Goal: Task Accomplishment & Management: Use online tool/utility

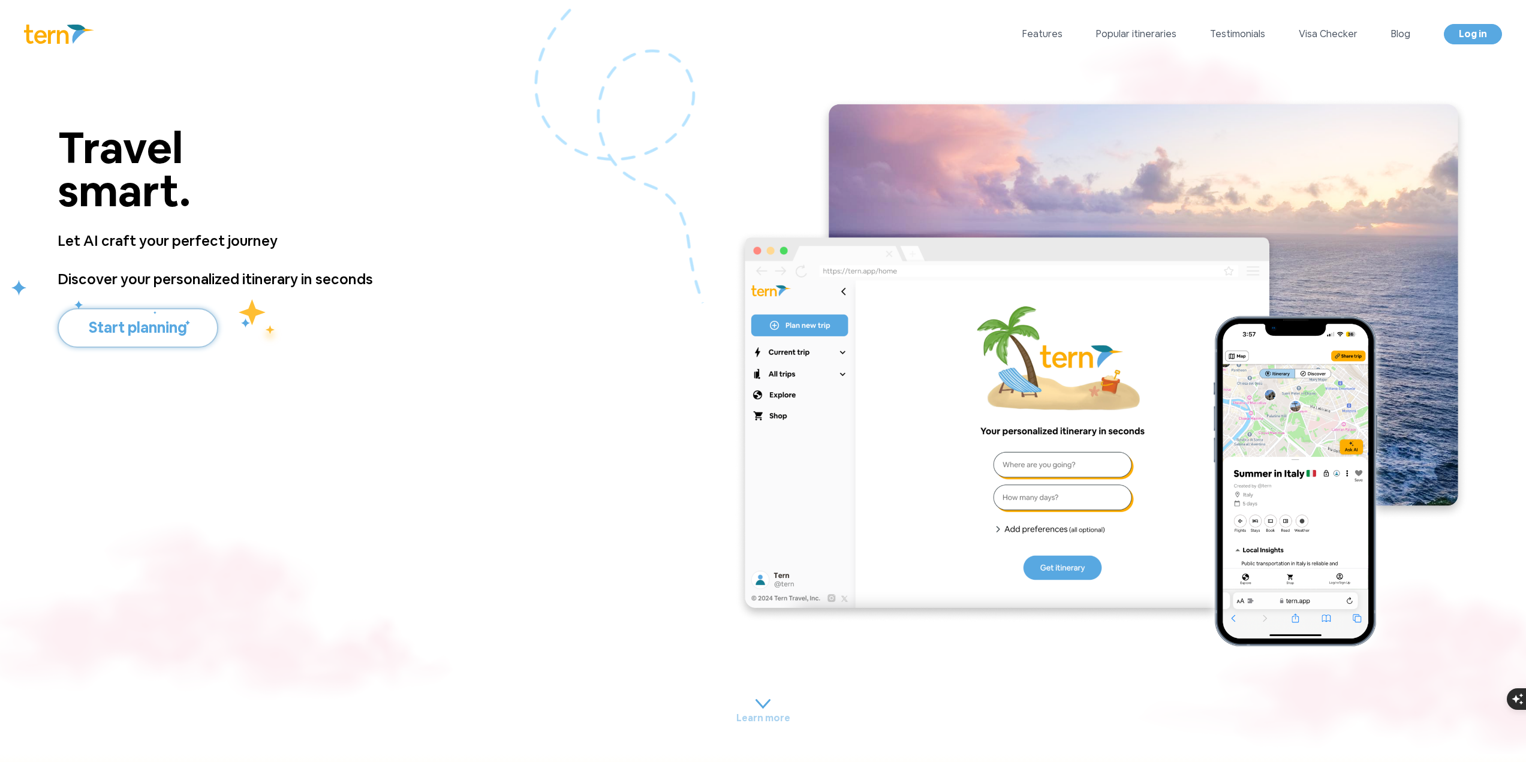
click at [178, 324] on button "Start planning" at bounding box center [138, 328] width 161 height 40
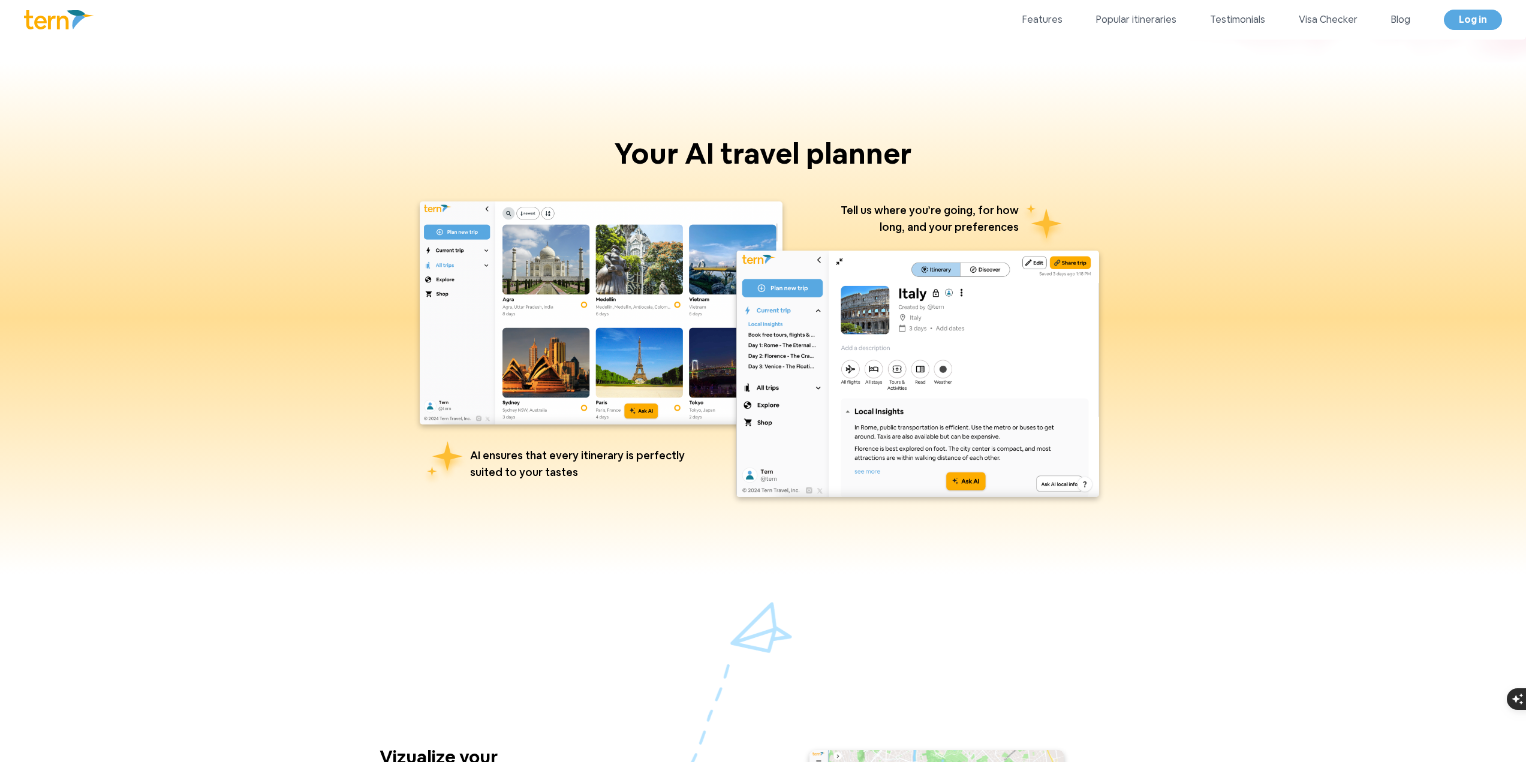
scroll to position [650, 0]
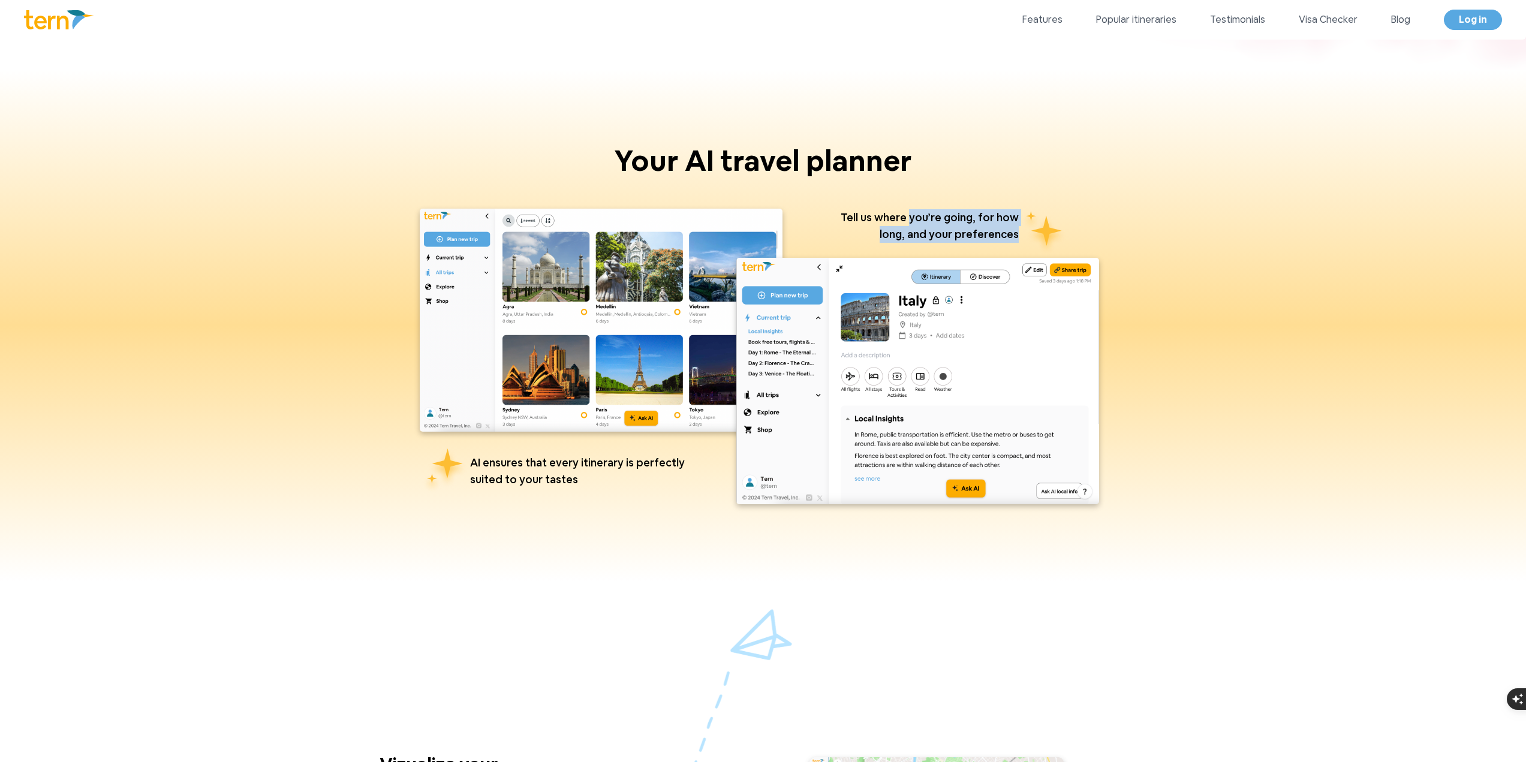
drag, startPoint x: 904, startPoint y: 219, endPoint x: 1005, endPoint y: 233, distance: 101.7
click at [1005, 233] on p "Tell us where you’re going, for how long, and your preferences" at bounding box center [919, 233] width 200 height 48
drag, startPoint x: 483, startPoint y: 467, endPoint x: 590, endPoint y: 479, distance: 107.4
click at [590, 479] on p "AI ensures that every itinerary is perfectly suited to your tastes" at bounding box center [582, 472] width 225 height 34
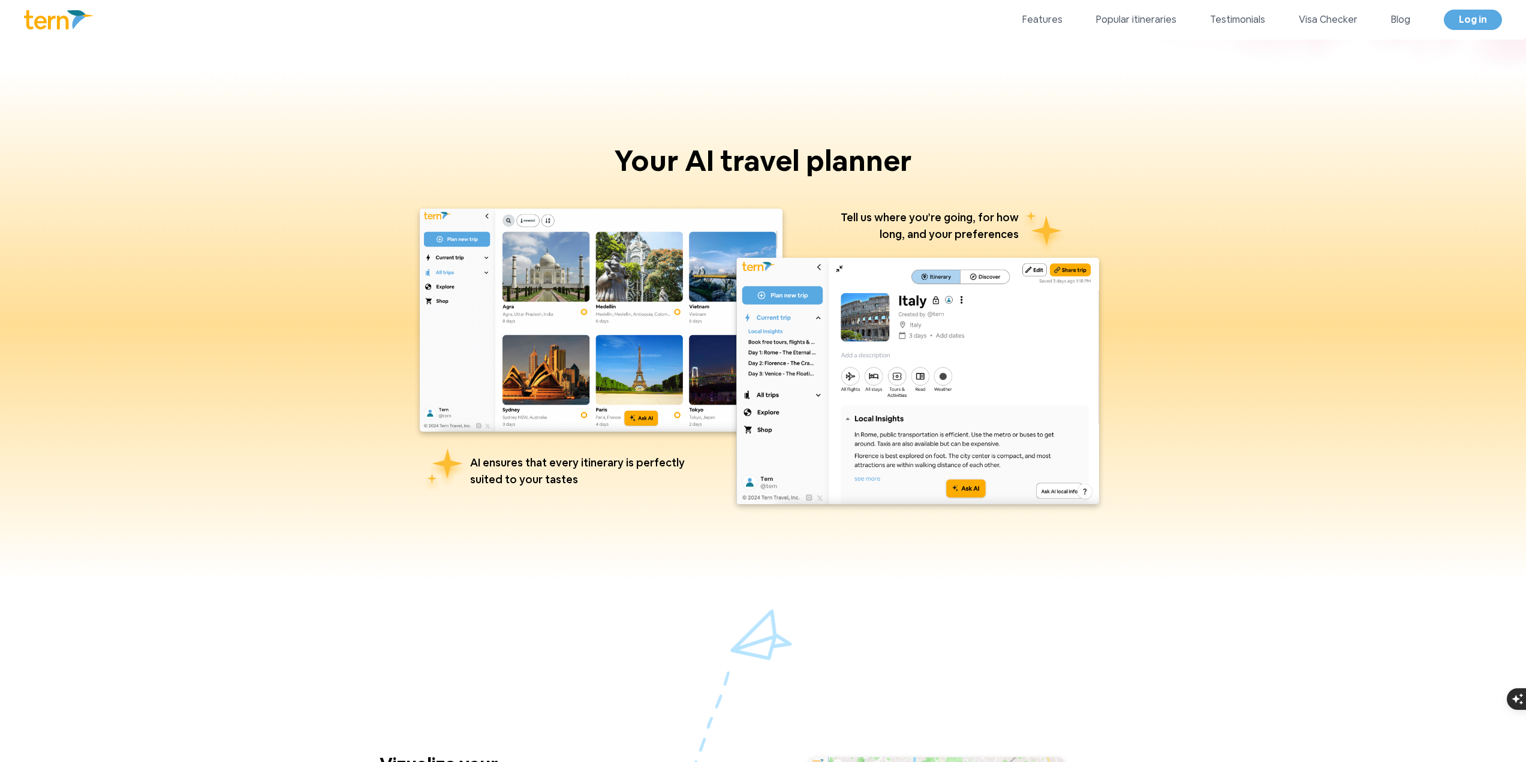
click at [590, 479] on p "AI ensures that every itinerary is perfectly suited to your tastes" at bounding box center [582, 472] width 225 height 34
drag, startPoint x: 585, startPoint y: 483, endPoint x: 476, endPoint y: 464, distance: 110.1
click at [476, 464] on div "AI ensures that every itinerary is perfectly suited to your tastes" at bounding box center [607, 464] width 375 height 64
click at [470, 464] on img at bounding box center [445, 471] width 50 height 50
click at [569, 483] on p "AI ensures that every itinerary is perfectly suited to your tastes" at bounding box center [582, 472] width 225 height 34
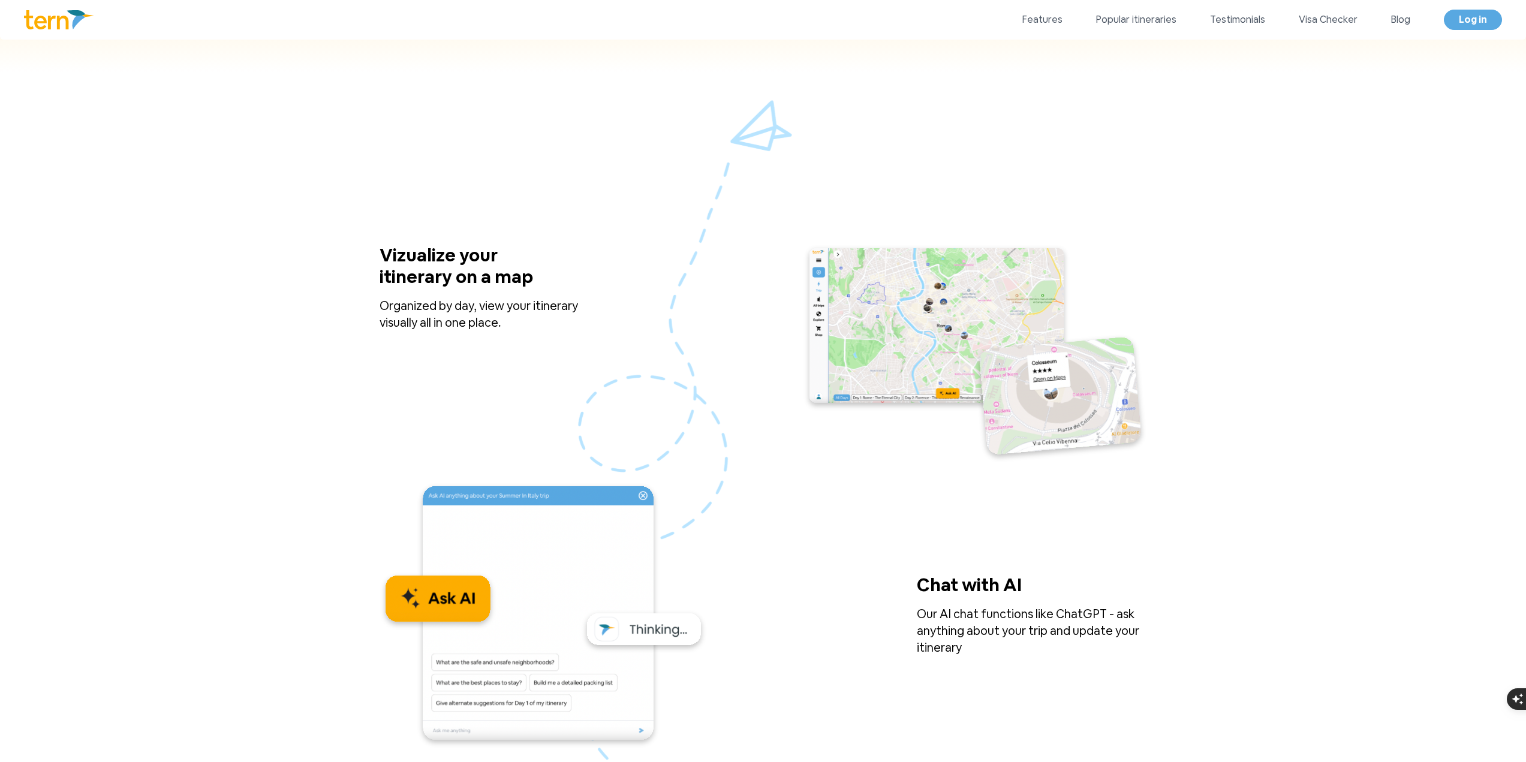
scroll to position [1190, 0]
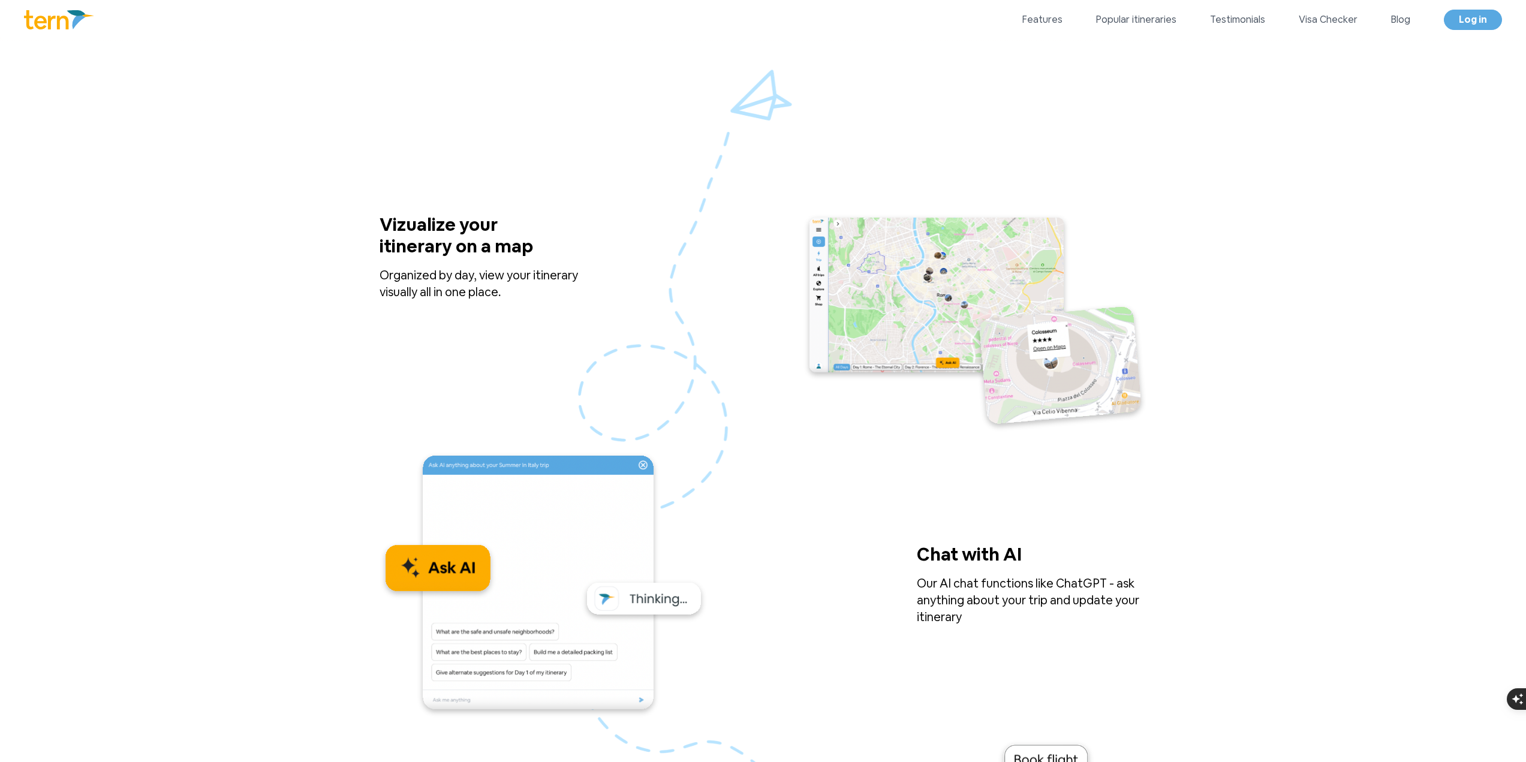
drag, startPoint x: 409, startPoint y: 279, endPoint x: 547, endPoint y: 292, distance: 138.5
click at [547, 292] on p "Organized by day, view your itinerary visually all in one place." at bounding box center [495, 284] width 230 height 34
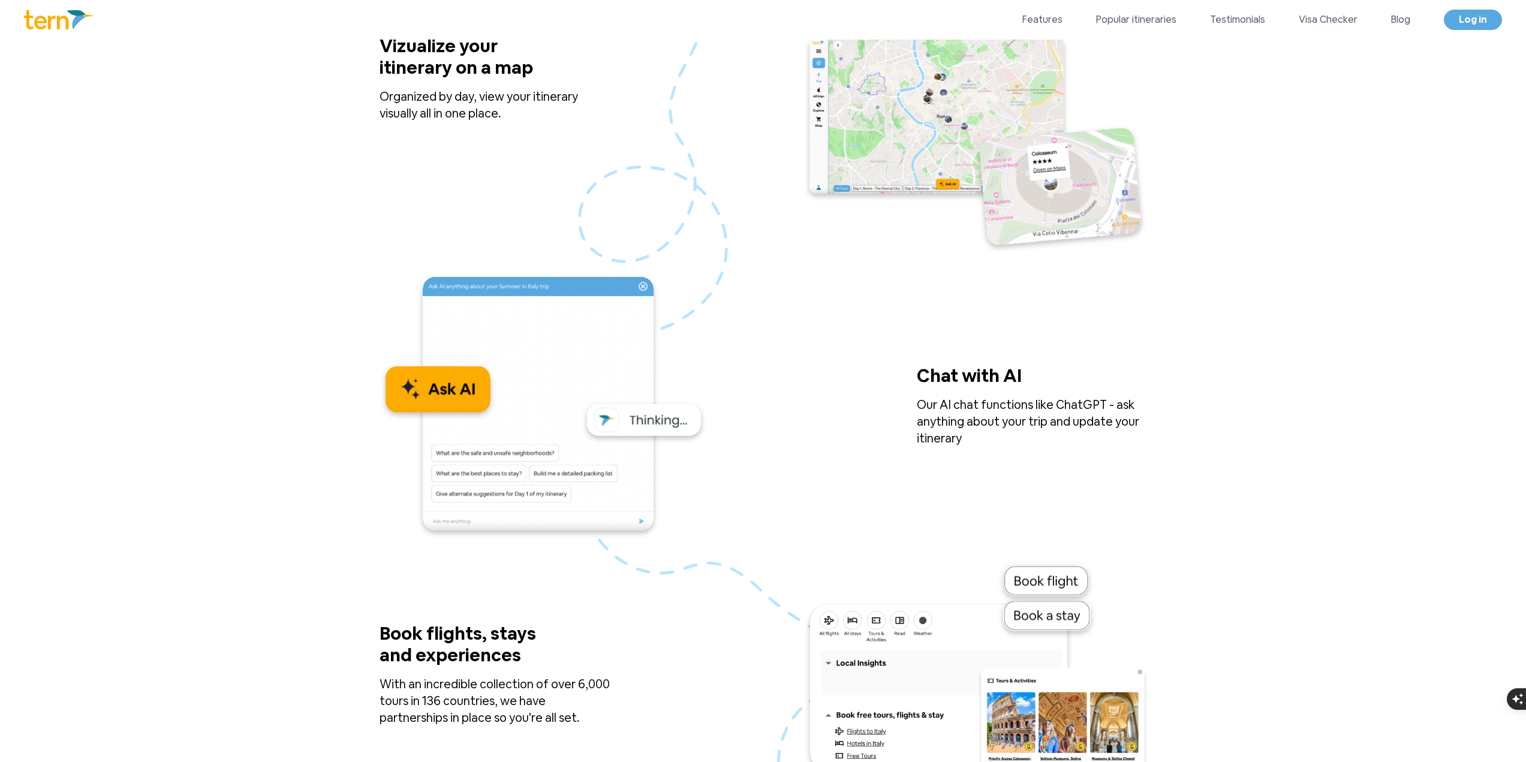
scroll to position [1370, 0]
drag, startPoint x: 916, startPoint y: 409, endPoint x: 1008, endPoint y: 436, distance: 95.6
click at [1008, 436] on div "Chat with AI Our AI chat functions like ChatGPT - ask anything about your trip …" at bounding box center [764, 405] width 768 height 267
click at [1008, 436] on p "Our AI chat functions like ChatGPT - ask anything about your trip and update yo…" at bounding box center [1032, 420] width 230 height 50
drag, startPoint x: 977, startPoint y: 435, endPoint x: 899, endPoint y: 403, distance: 84.4
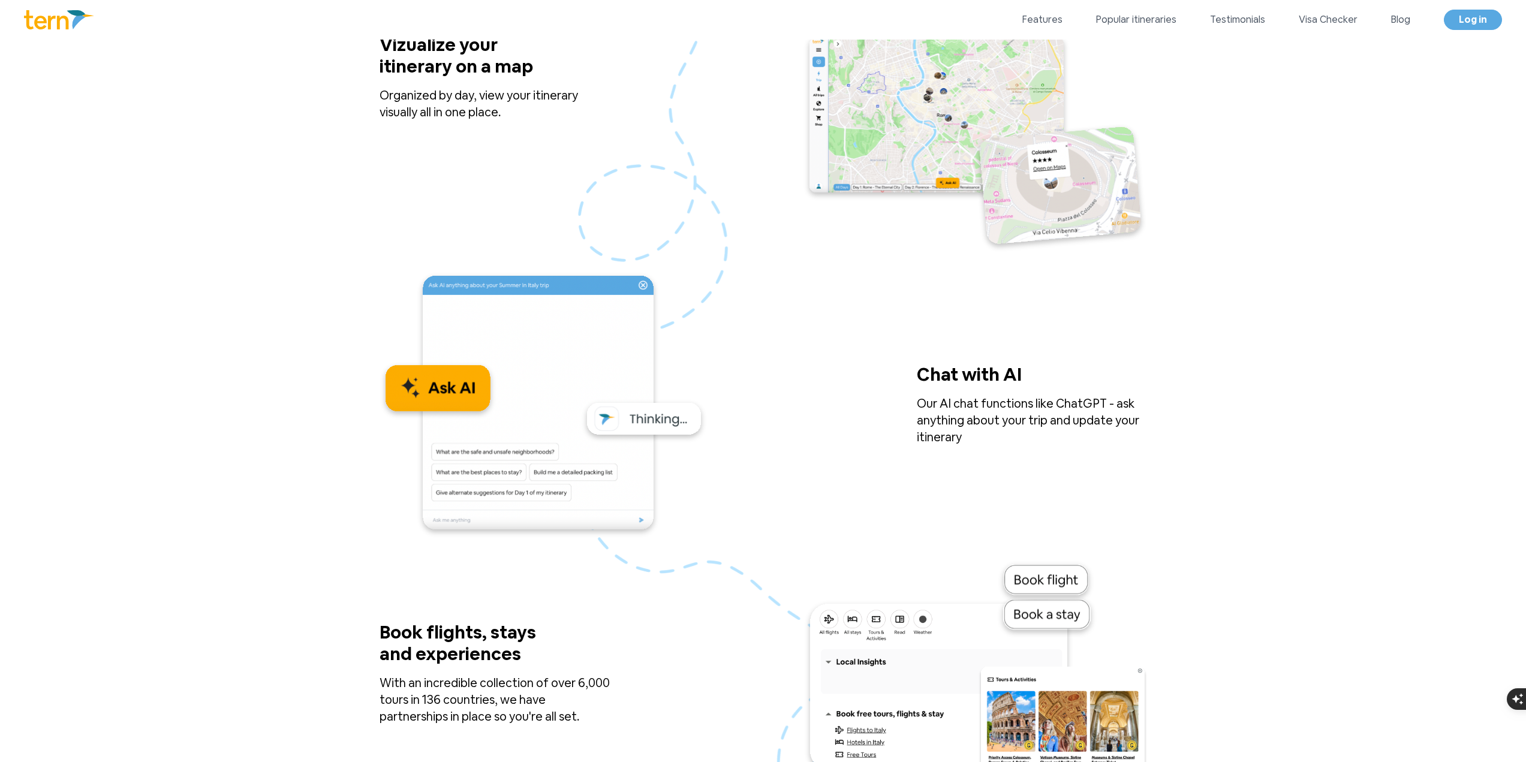
click at [899, 403] on div "Chat with AI Our AI chat functions like ChatGPT - ask anything about your trip …" at bounding box center [764, 405] width 768 height 267
drag, startPoint x: 937, startPoint y: 414, endPoint x: 983, endPoint y: 436, distance: 51.2
click at [983, 436] on div "Chat with AI Our AI chat functions like ChatGPT - ask anything about your trip …" at bounding box center [764, 405] width 768 height 267
click at [983, 436] on p "Our AI chat functions like ChatGPT - ask anything about your trip and update yo…" at bounding box center [1032, 420] width 230 height 50
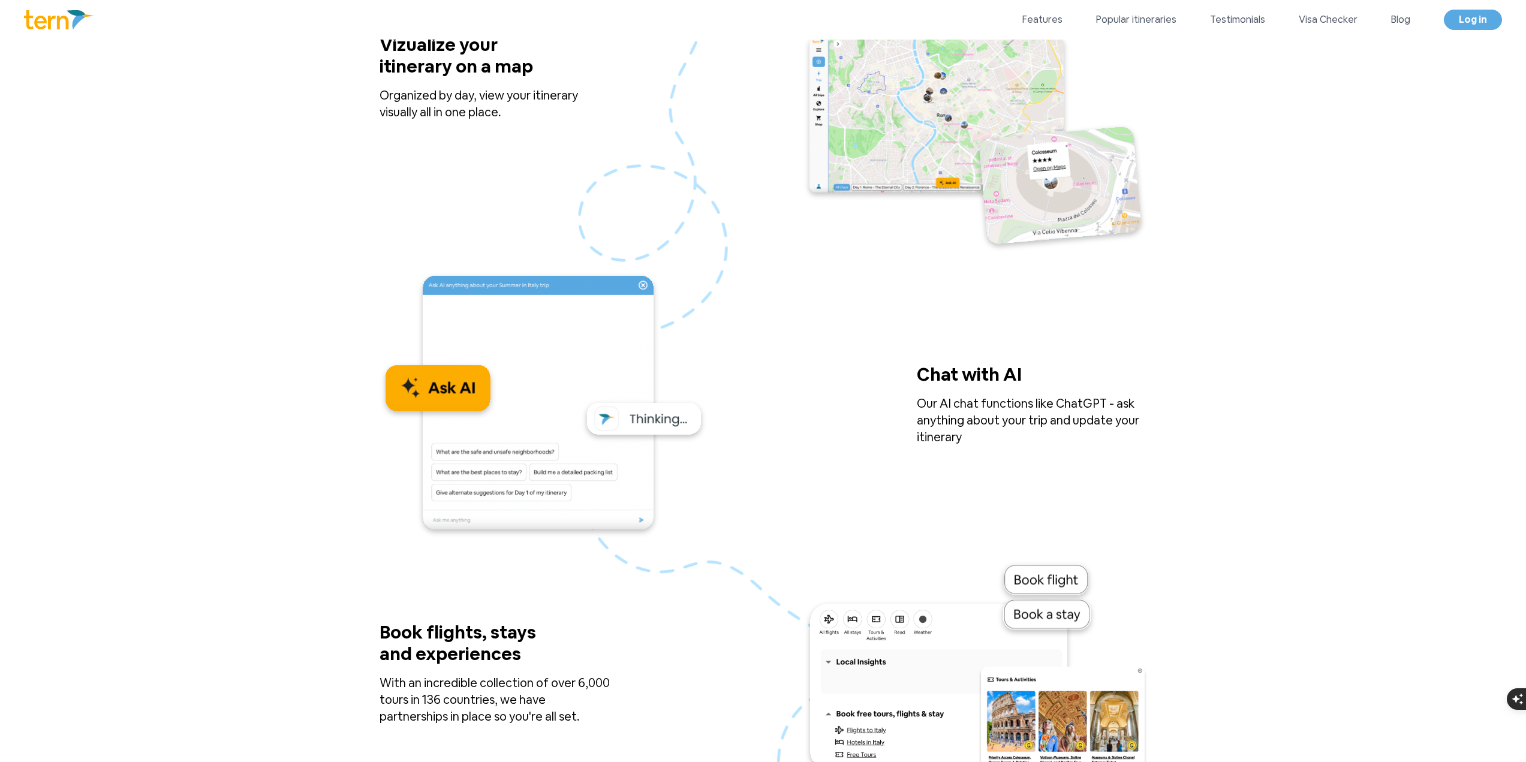
drag, startPoint x: 989, startPoint y: 435, endPoint x: 895, endPoint y: 404, distance: 99.4
click at [895, 404] on div "Chat with AI Our AI chat functions like ChatGPT - ask anything about your trip …" at bounding box center [764, 405] width 768 height 267
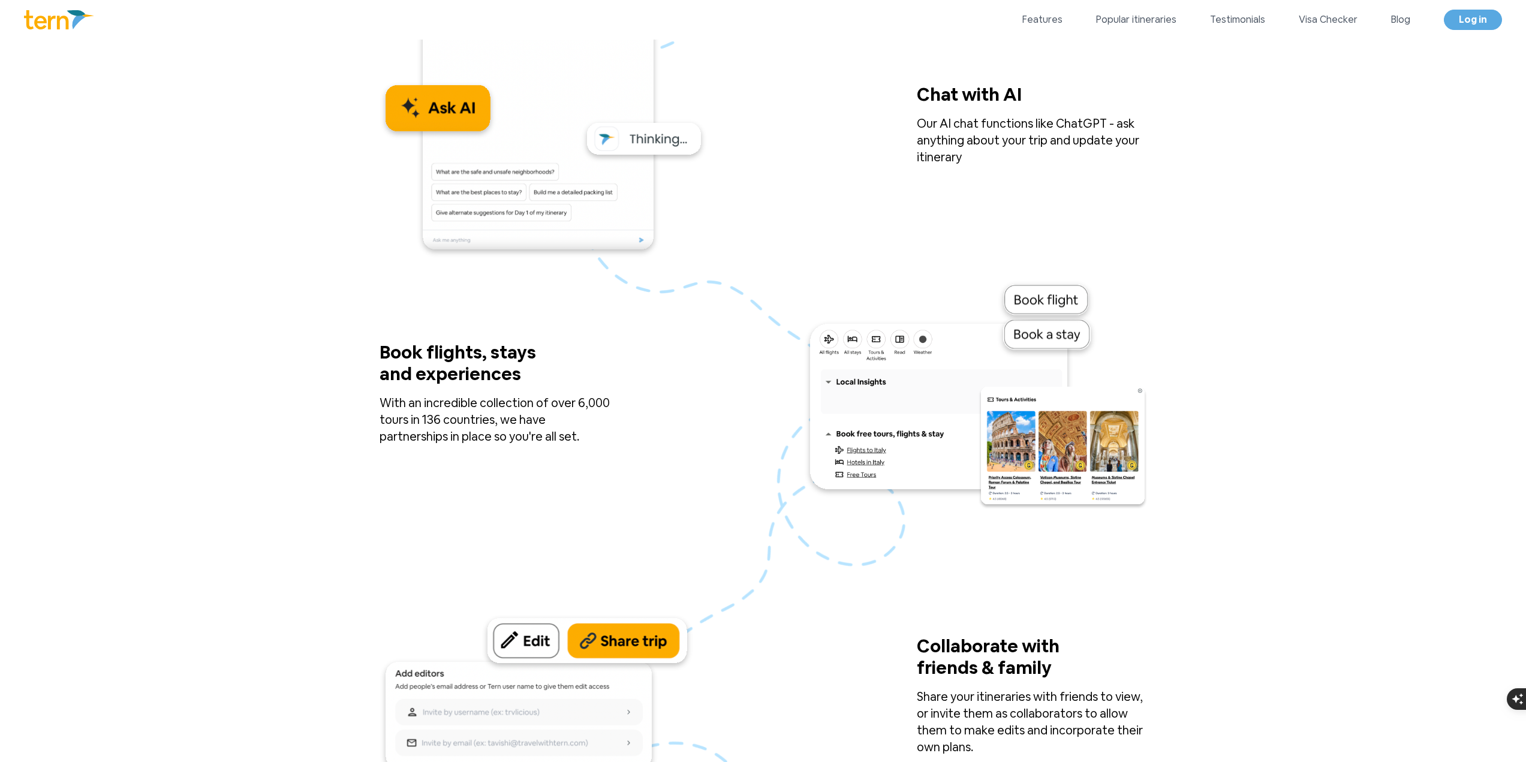
scroll to position [1670, 0]
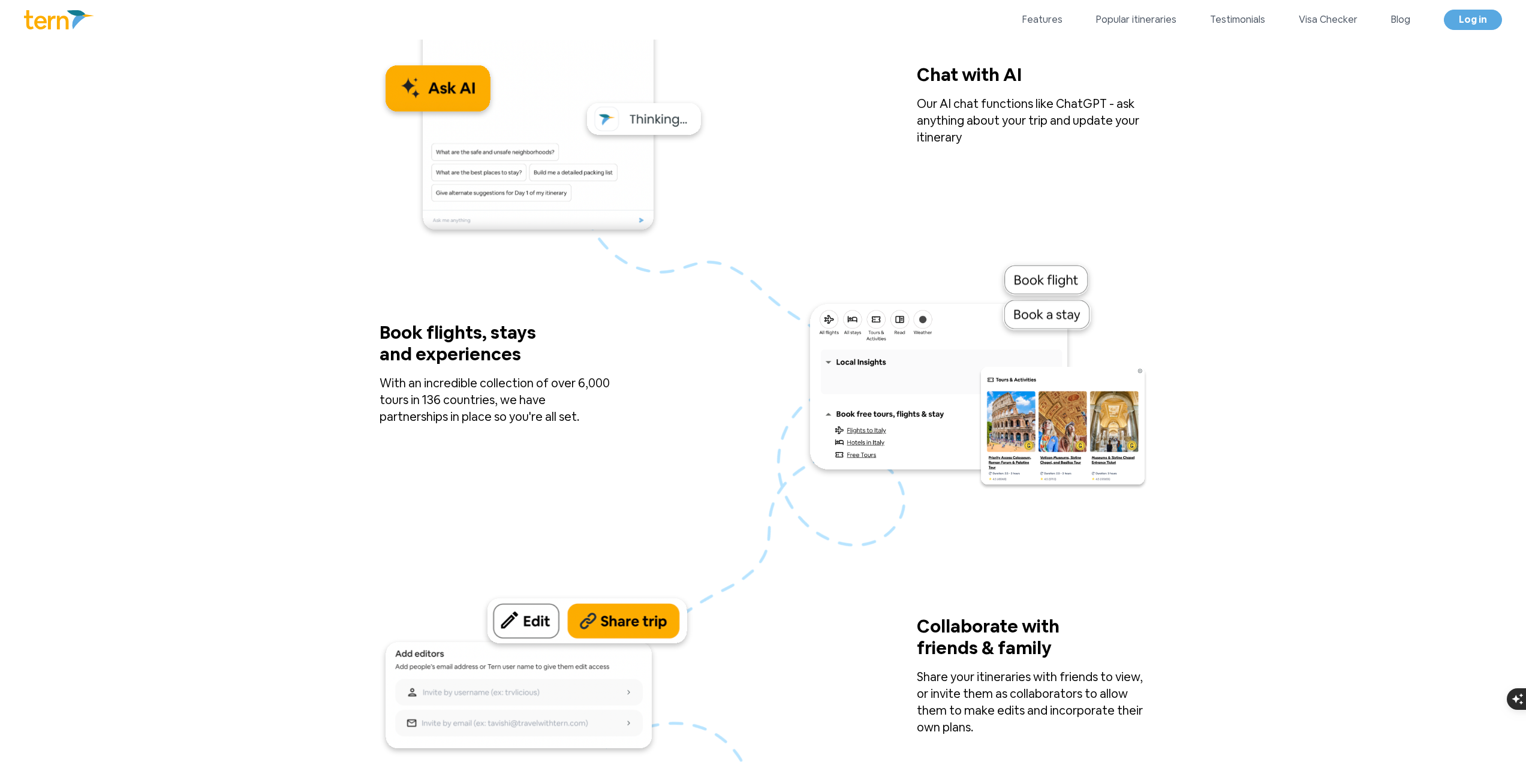
drag, startPoint x: 421, startPoint y: 354, endPoint x: 530, endPoint y: 359, distance: 108.6
click at [530, 359] on p "Book flights, stays and experiences" at bounding box center [476, 348] width 192 height 53
drag, startPoint x: 445, startPoint y: 384, endPoint x: 608, endPoint y: 430, distance: 169.4
click at [608, 430] on div "Book flights, stays and experiences With an incredible collection of over 6,000…" at bounding box center [764, 373] width 768 height 231
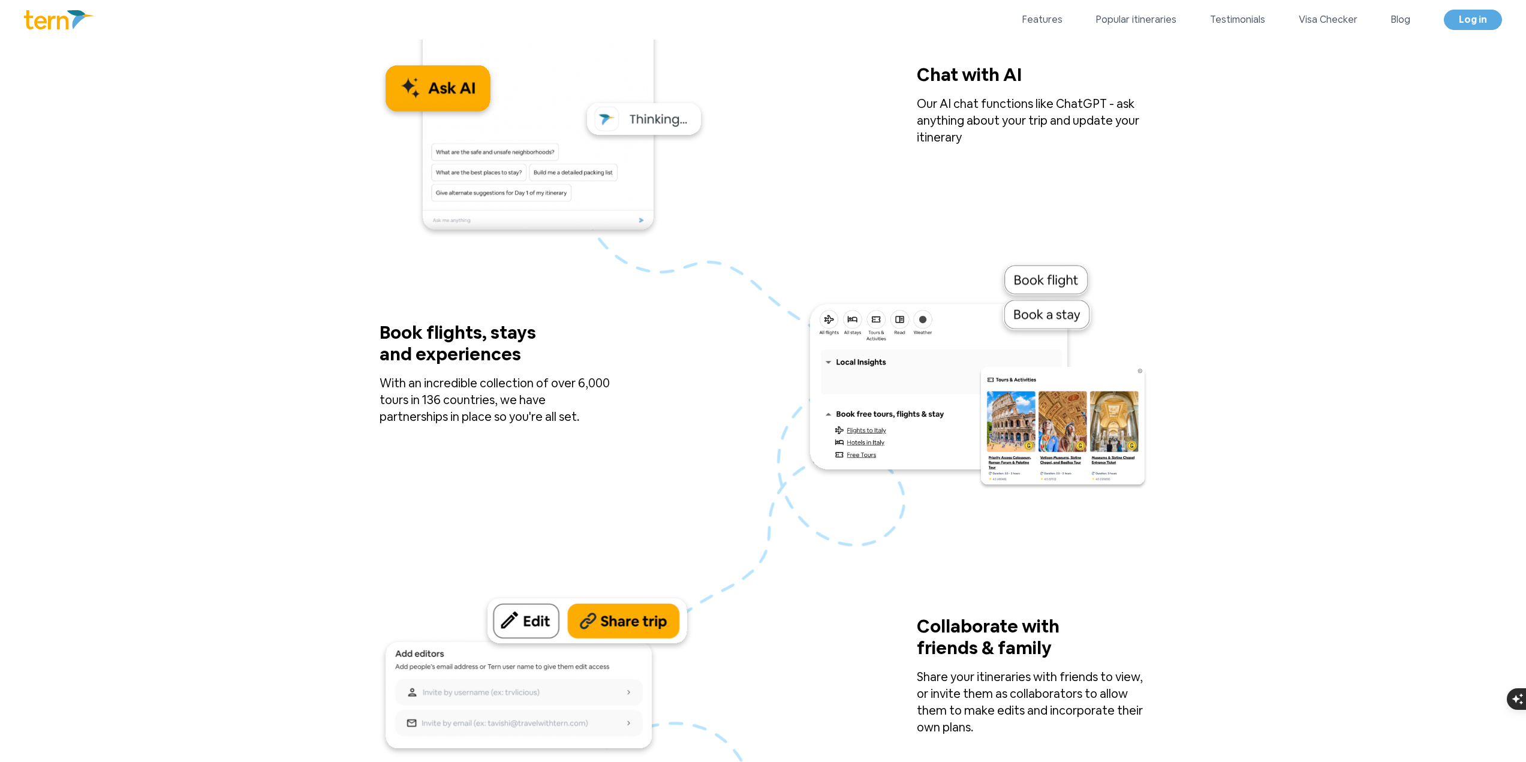
click at [724, 389] on div "Book flights, stays and experiences With an incredible collection of over 6,000…" at bounding box center [764, 373] width 768 height 231
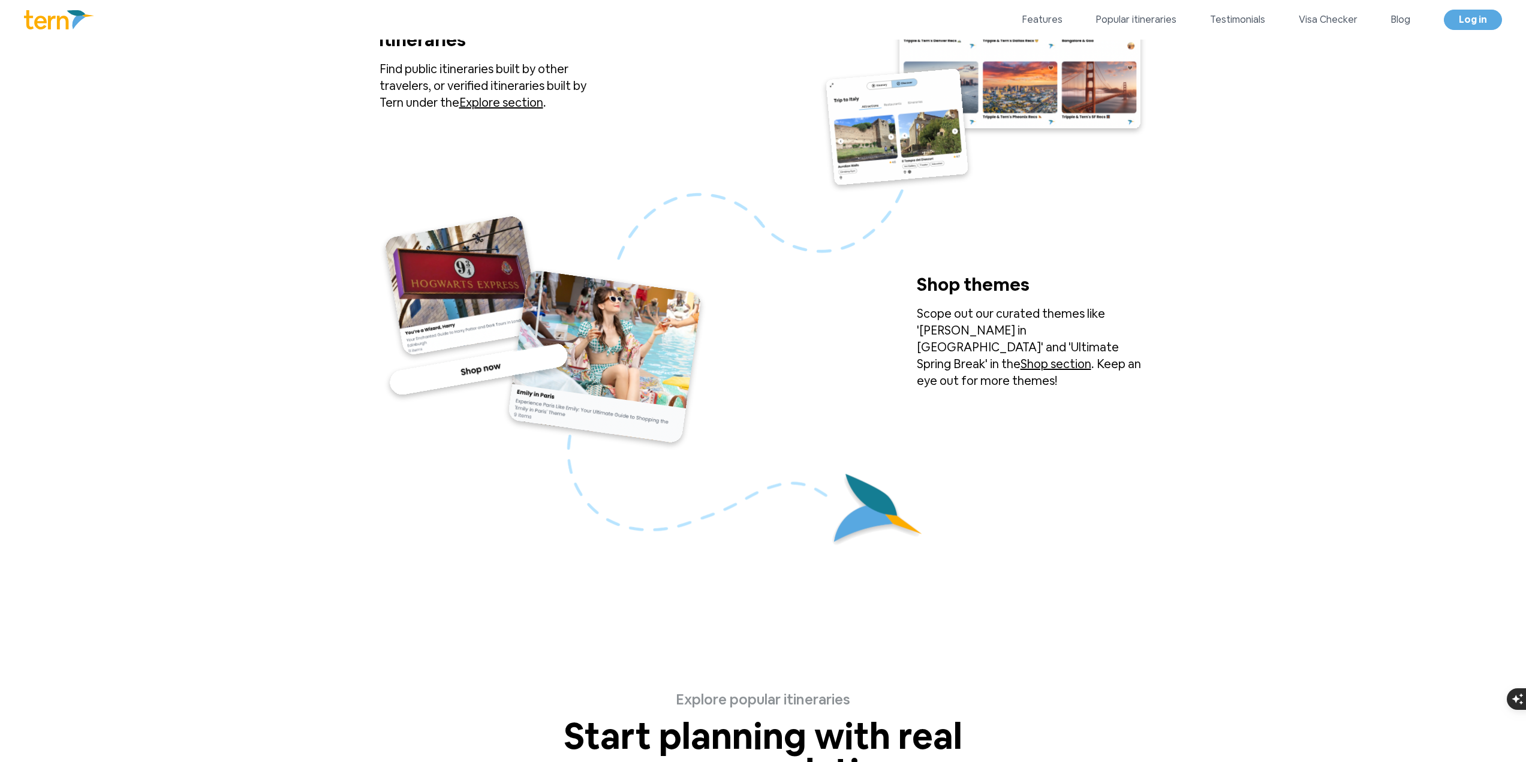
scroll to position [2569, 0]
drag, startPoint x: 966, startPoint y: 296, endPoint x: 1035, endPoint y: 297, distance: 69.6
click at [1035, 297] on p "Shop themes" at bounding box center [1013, 288] width 192 height 31
drag, startPoint x: 979, startPoint y: 296, endPoint x: 1026, endPoint y: 295, distance: 47.4
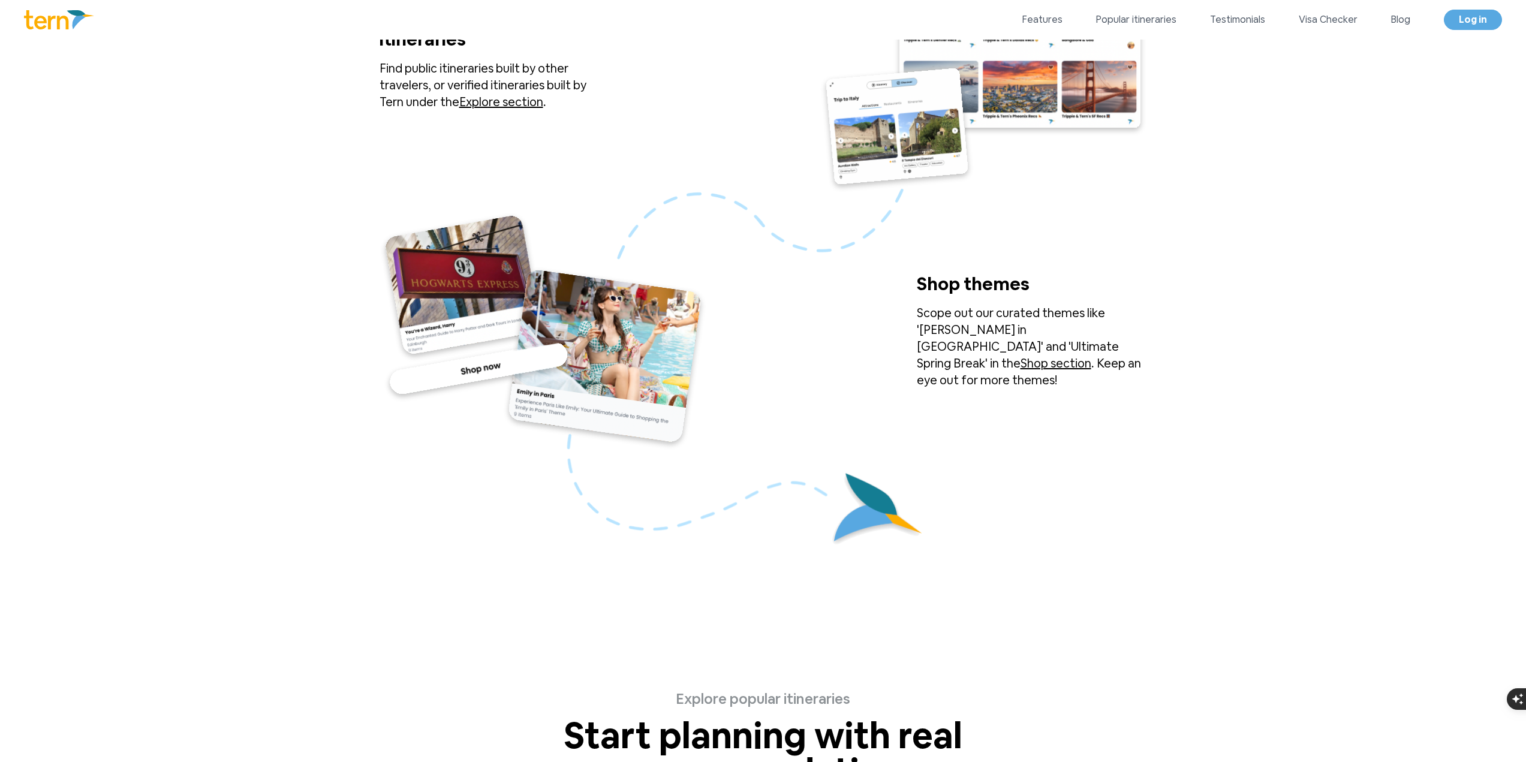
click at [1026, 295] on p "Shop themes" at bounding box center [1013, 288] width 192 height 31
click at [1030, 295] on p "Shop themes" at bounding box center [1013, 288] width 192 height 31
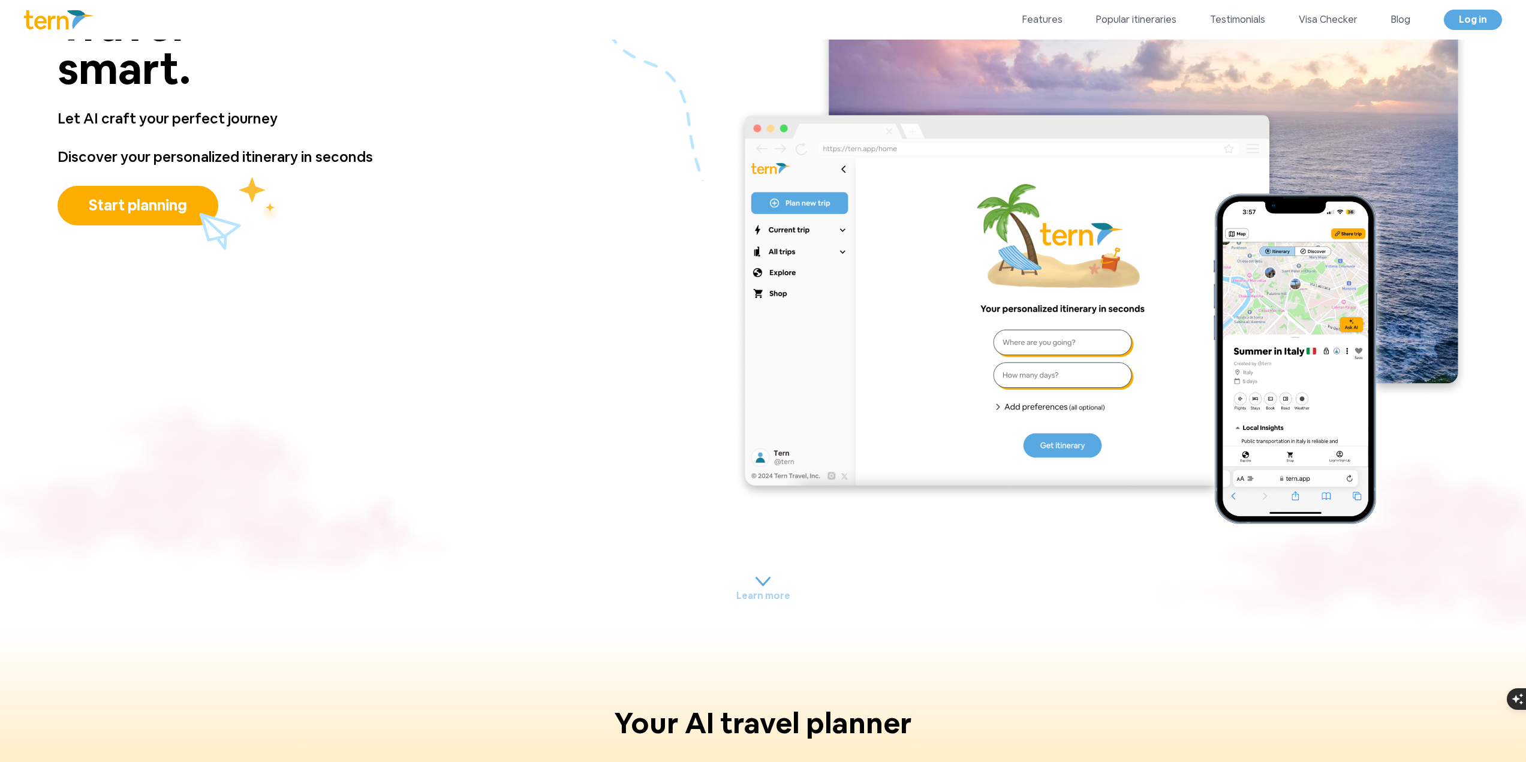
scroll to position [0, 0]
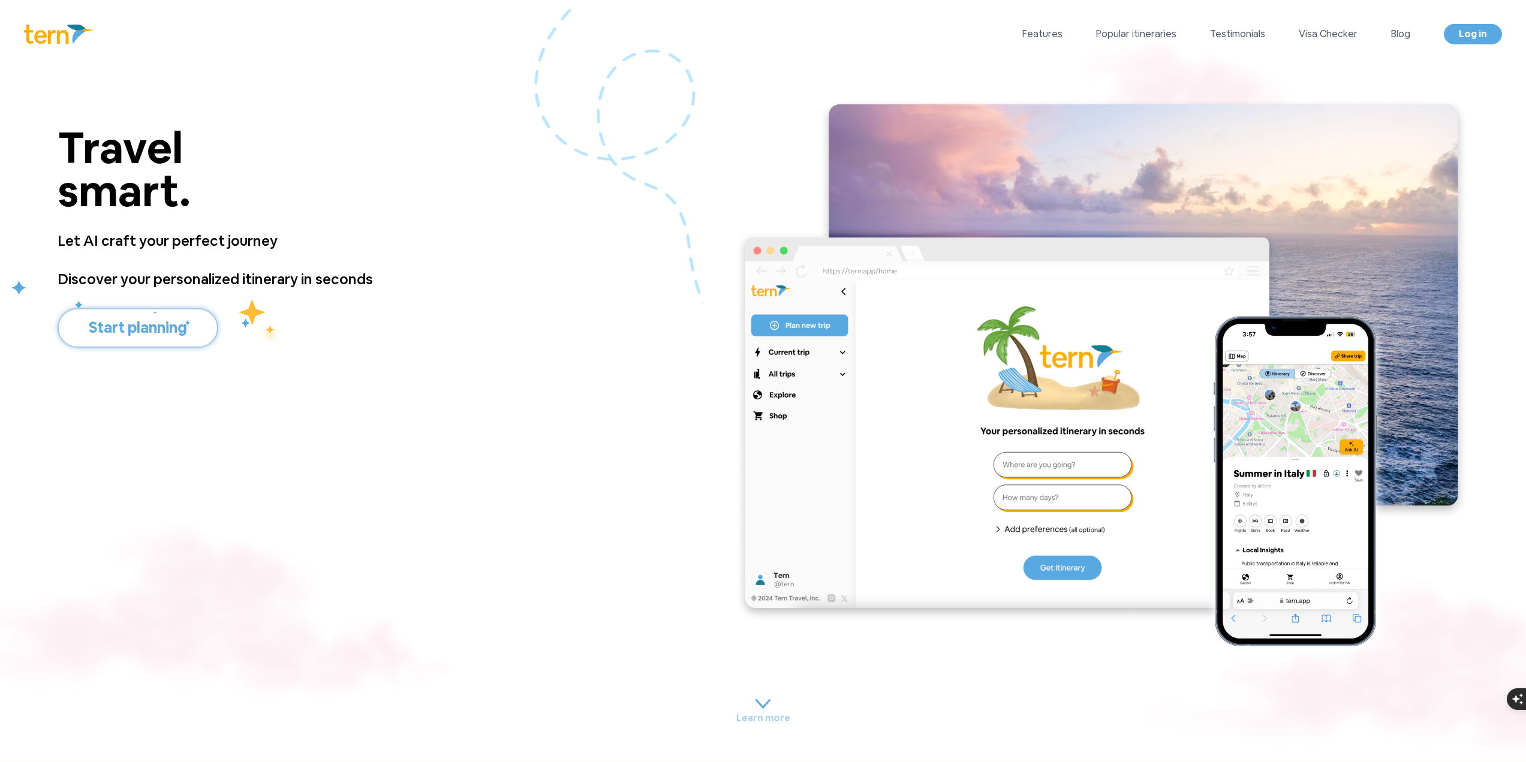
click at [134, 312] on button "Start planning" at bounding box center [138, 328] width 161 height 40
